Goal: Check status: Check status

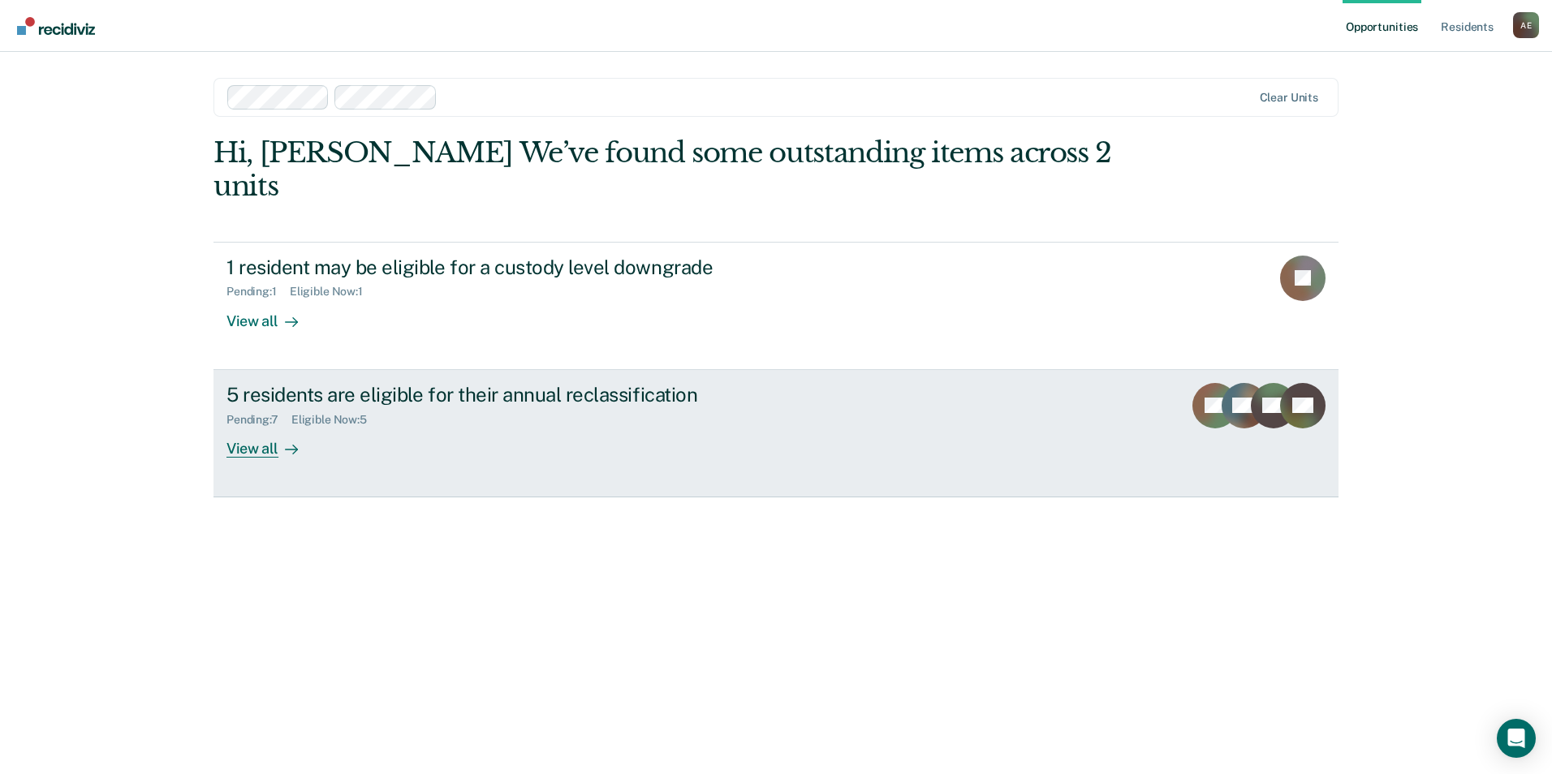
click at [258, 426] on div "View all" at bounding box center [271, 442] width 91 height 32
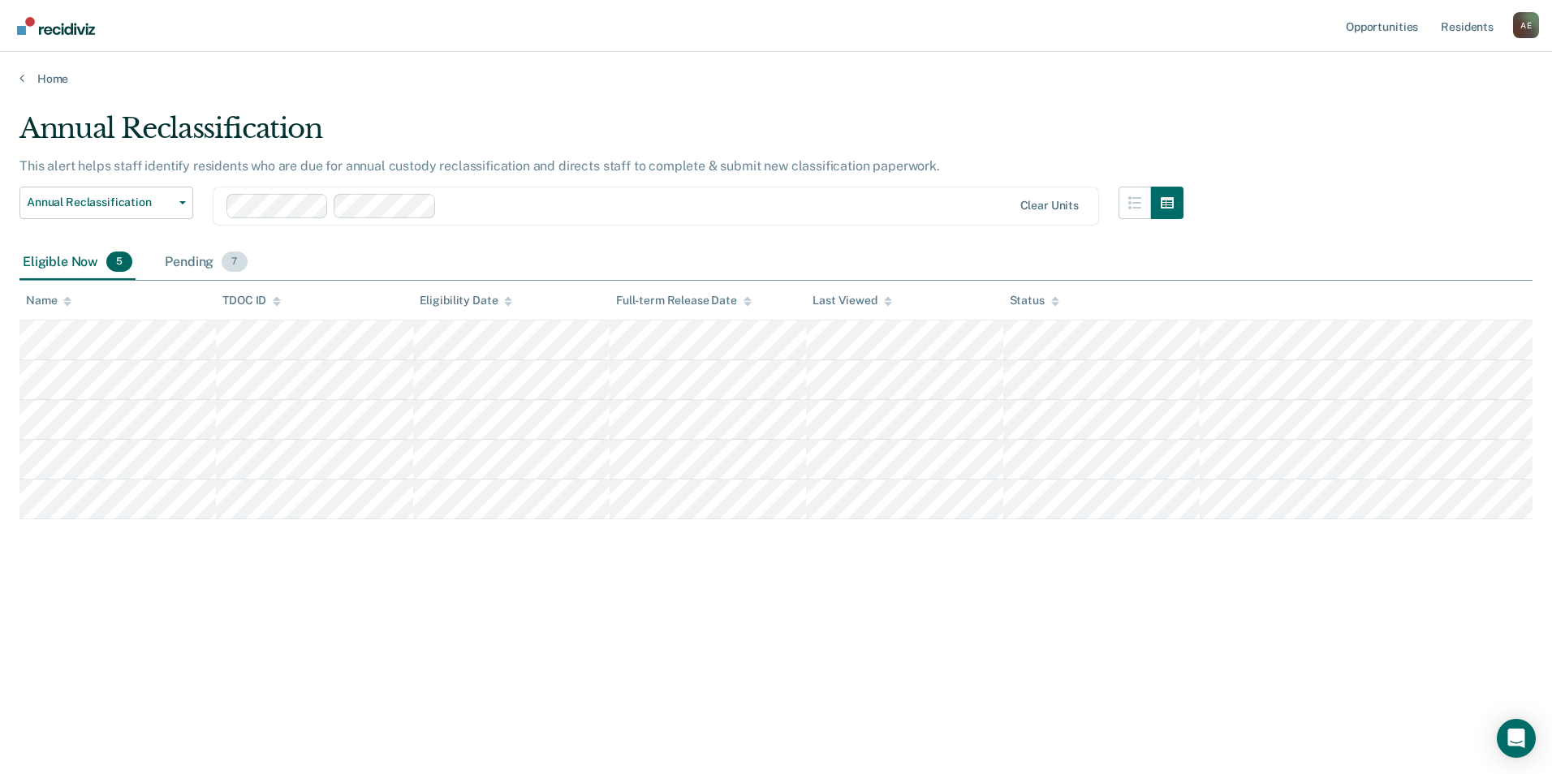
click at [185, 261] on div "Pending 7" at bounding box center [206, 263] width 88 height 36
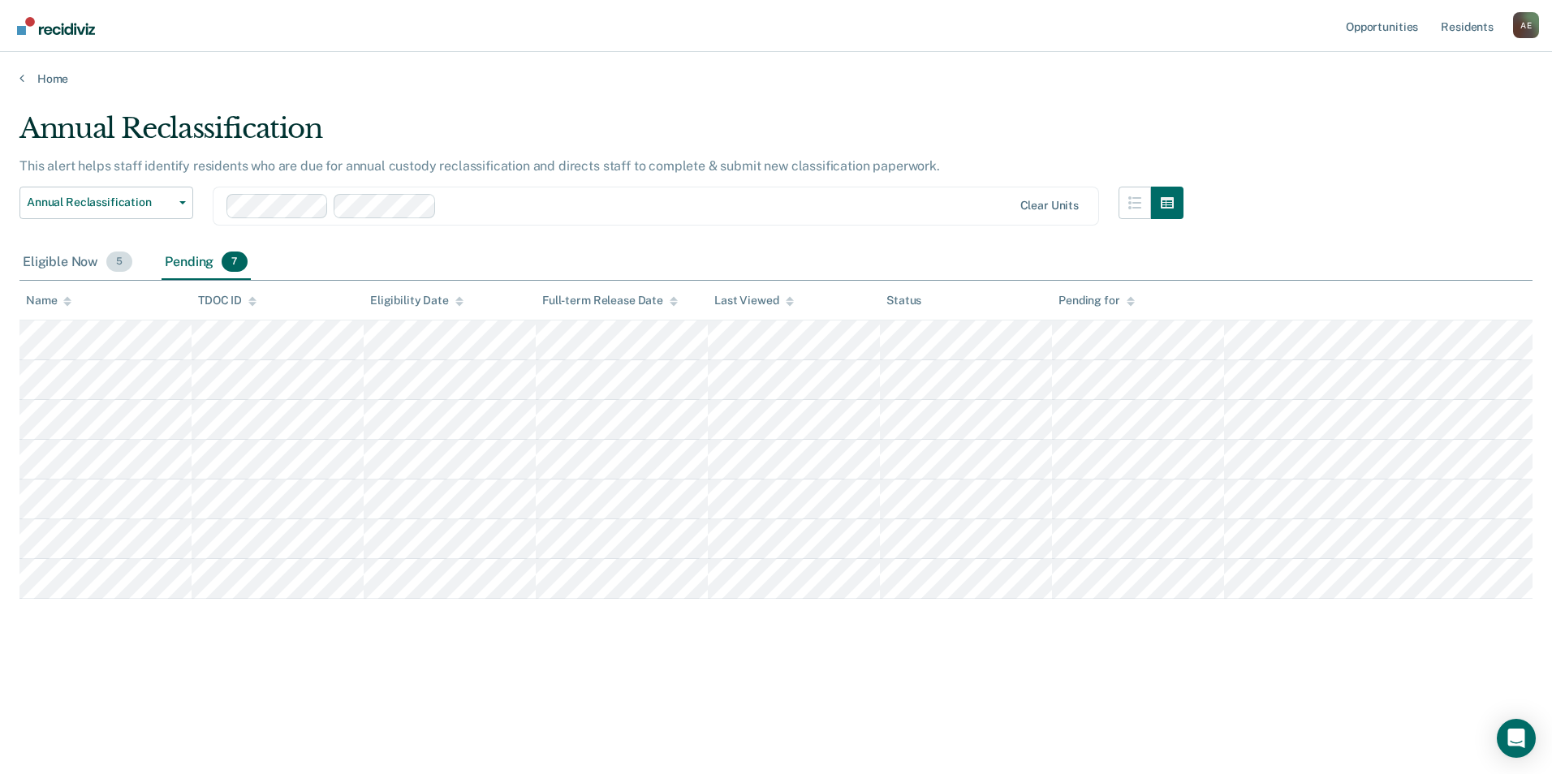
click at [43, 257] on div "Eligible Now 5" at bounding box center [77, 263] width 116 height 36
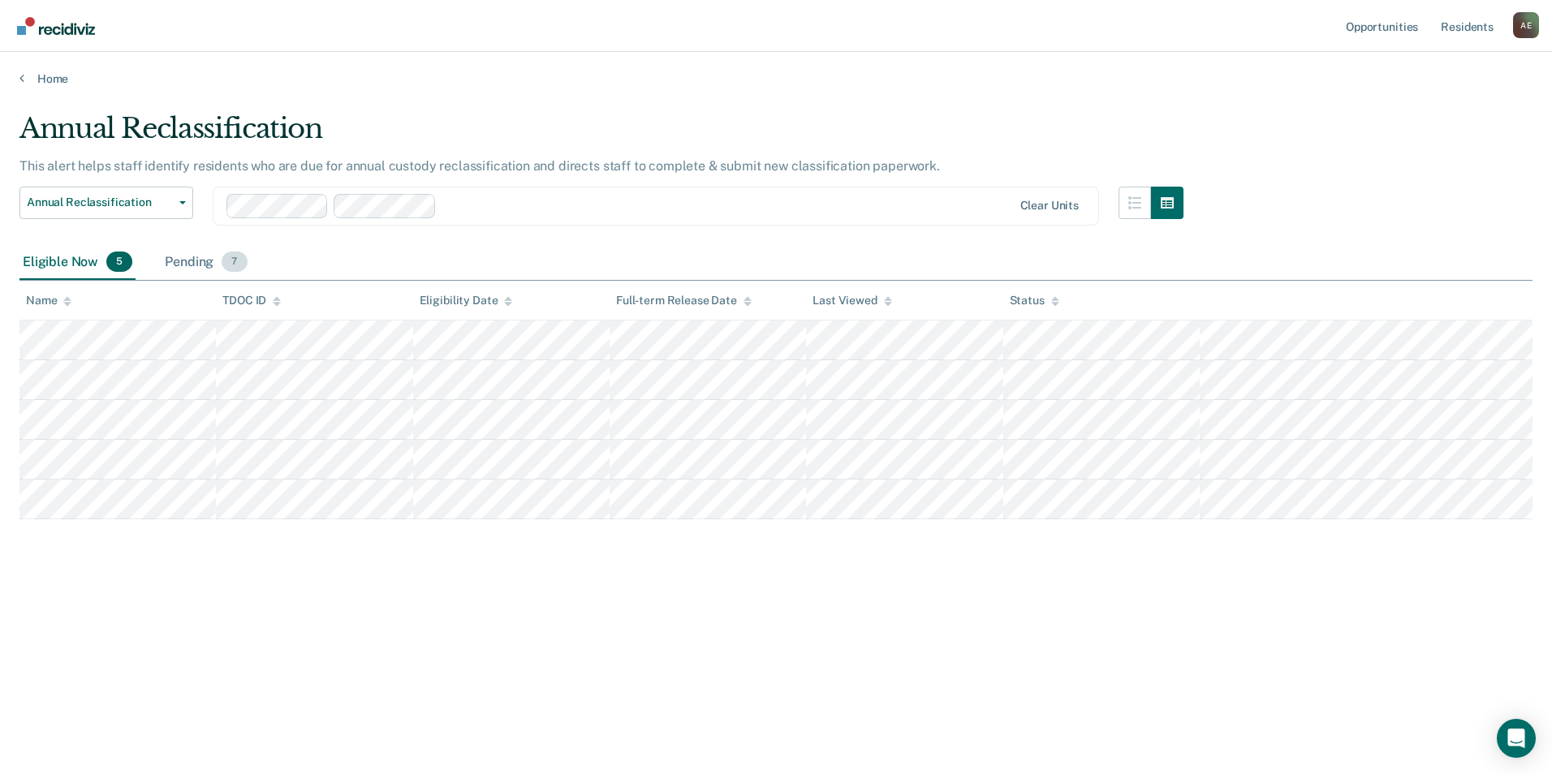
click at [184, 263] on div "Pending 7" at bounding box center [206, 263] width 88 height 36
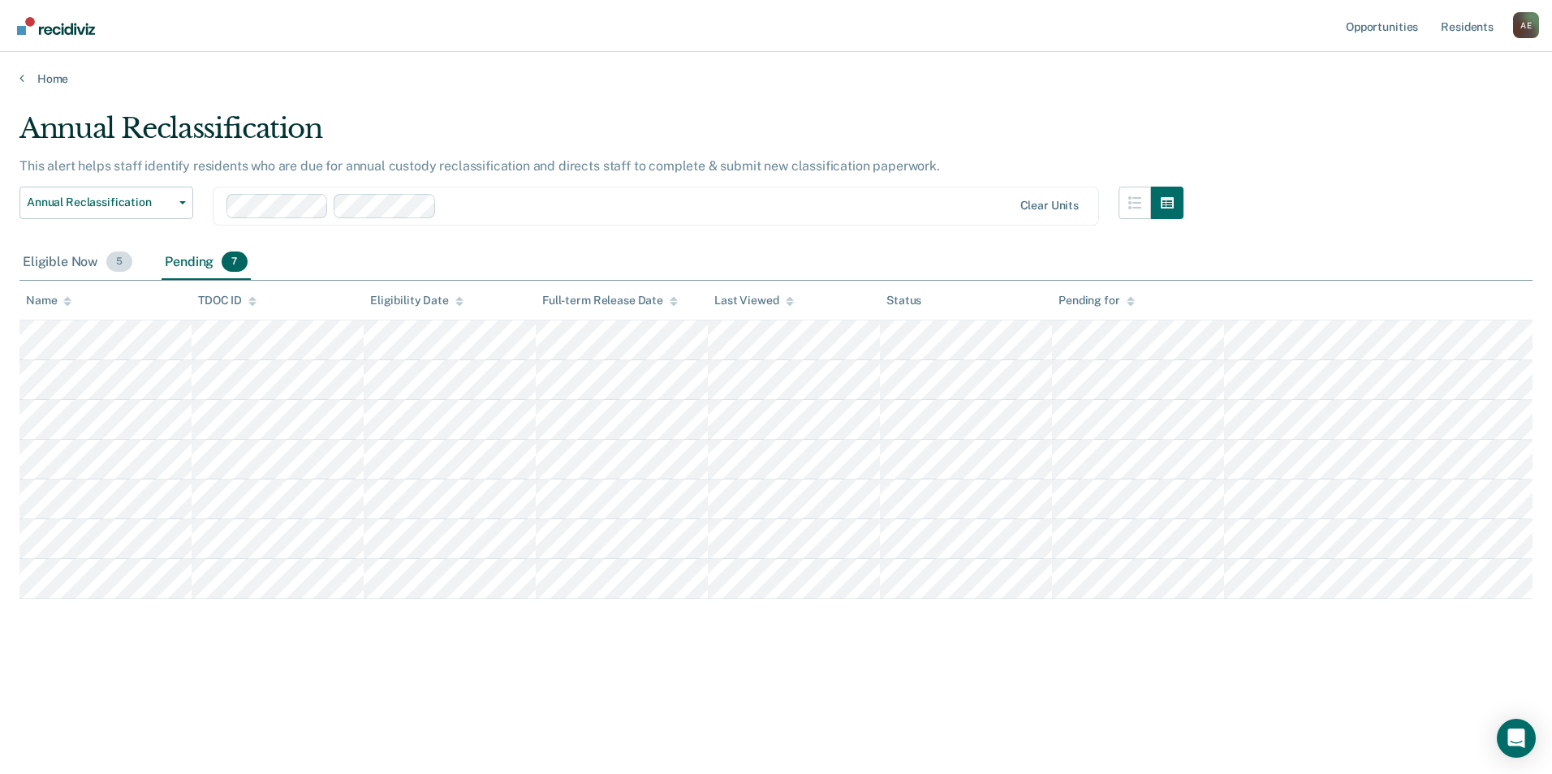
click at [44, 253] on div "Eligible Now 5" at bounding box center [77, 263] width 116 height 36
